Goal: Register for event/course

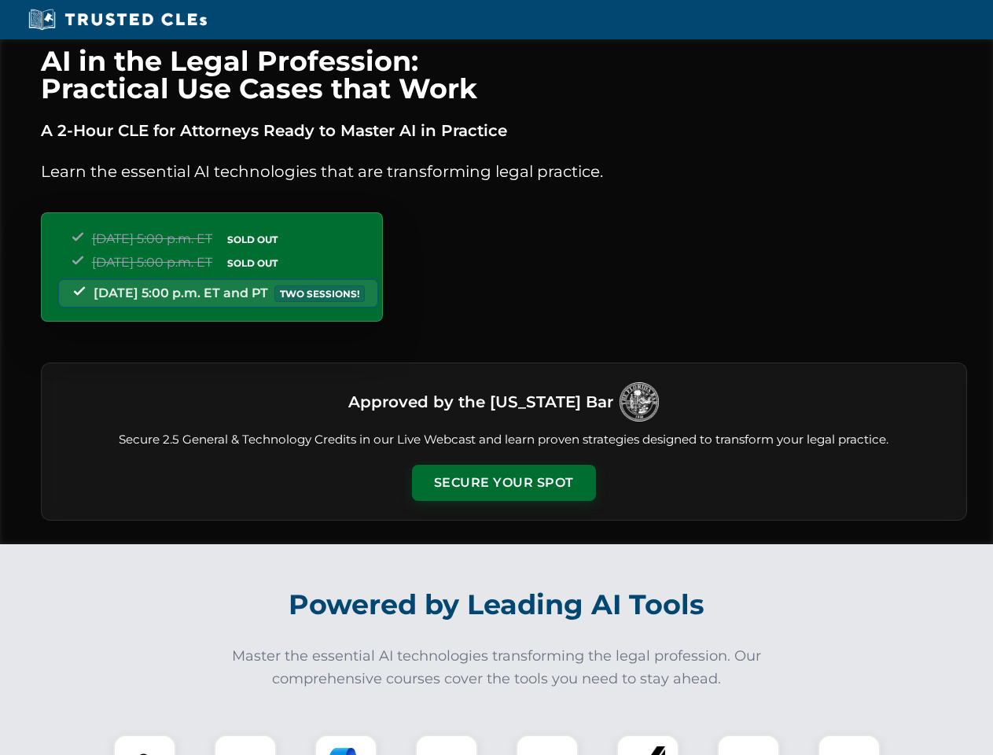
click at [503, 483] on button "Secure Your Spot" at bounding box center [504, 483] width 184 height 36
click at [145, 744] on img at bounding box center [145, 766] width 46 height 46
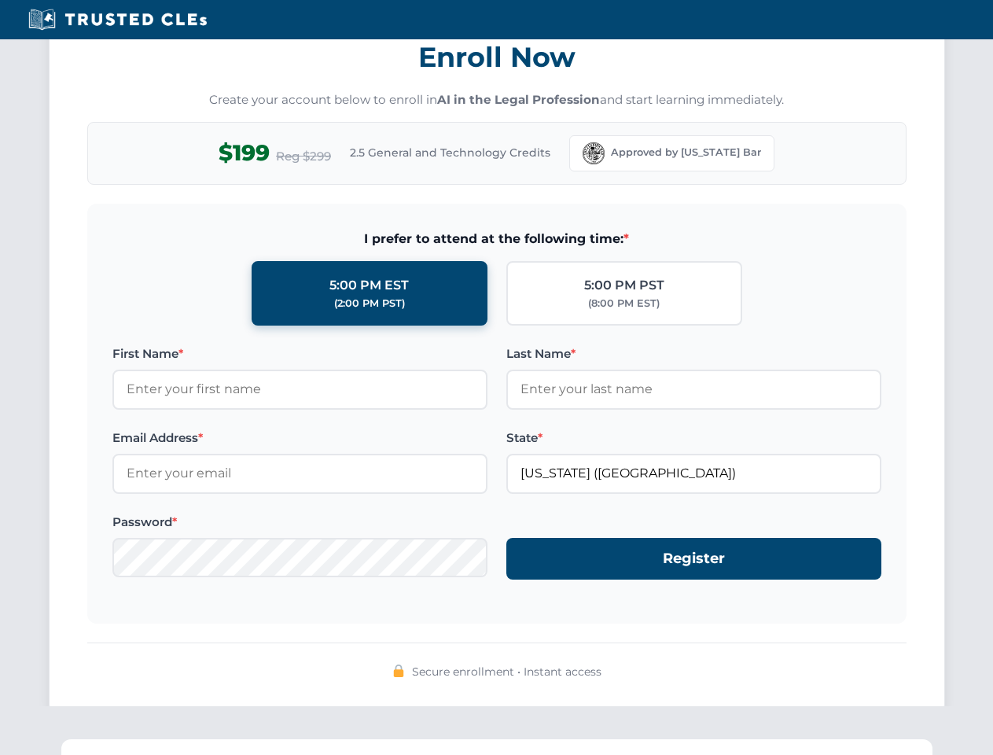
scroll to position [1543, 0]
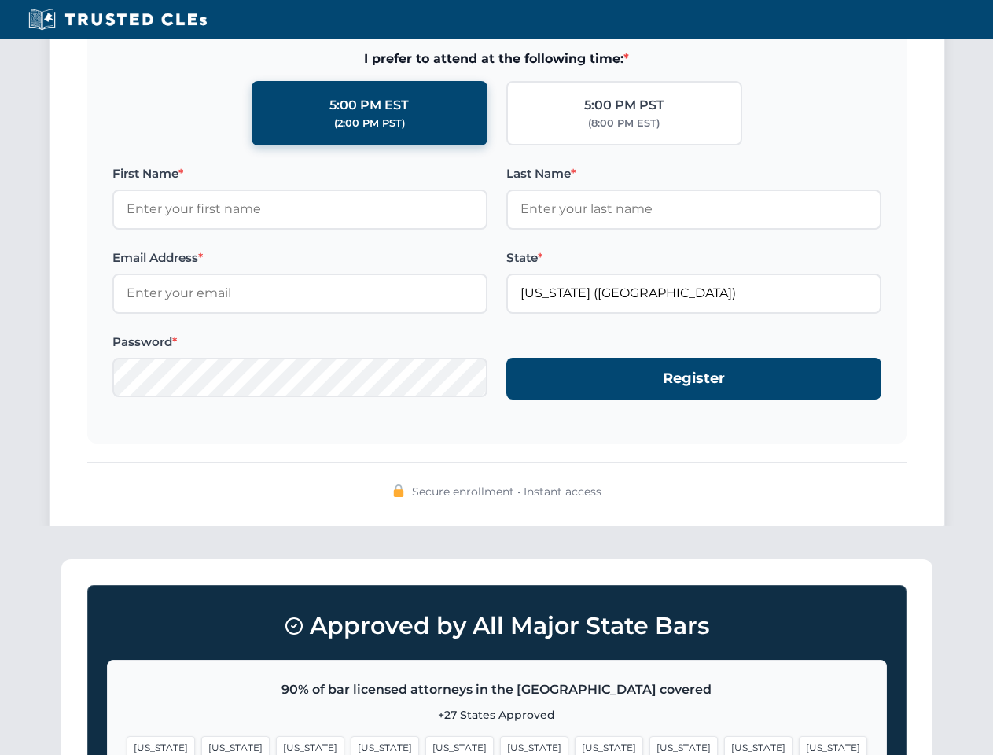
click at [447, 744] on div "Approved by All Major State Bars 90% of bar licensed attorneys in the [GEOGRAPH…" at bounding box center [496, 721] width 871 height 324
click at [575, 744] on span "[US_STATE]" at bounding box center [609, 747] width 68 height 23
click at [724, 744] on span "[US_STATE]" at bounding box center [758, 747] width 68 height 23
